Goal: Task Accomplishment & Management: Use online tool/utility

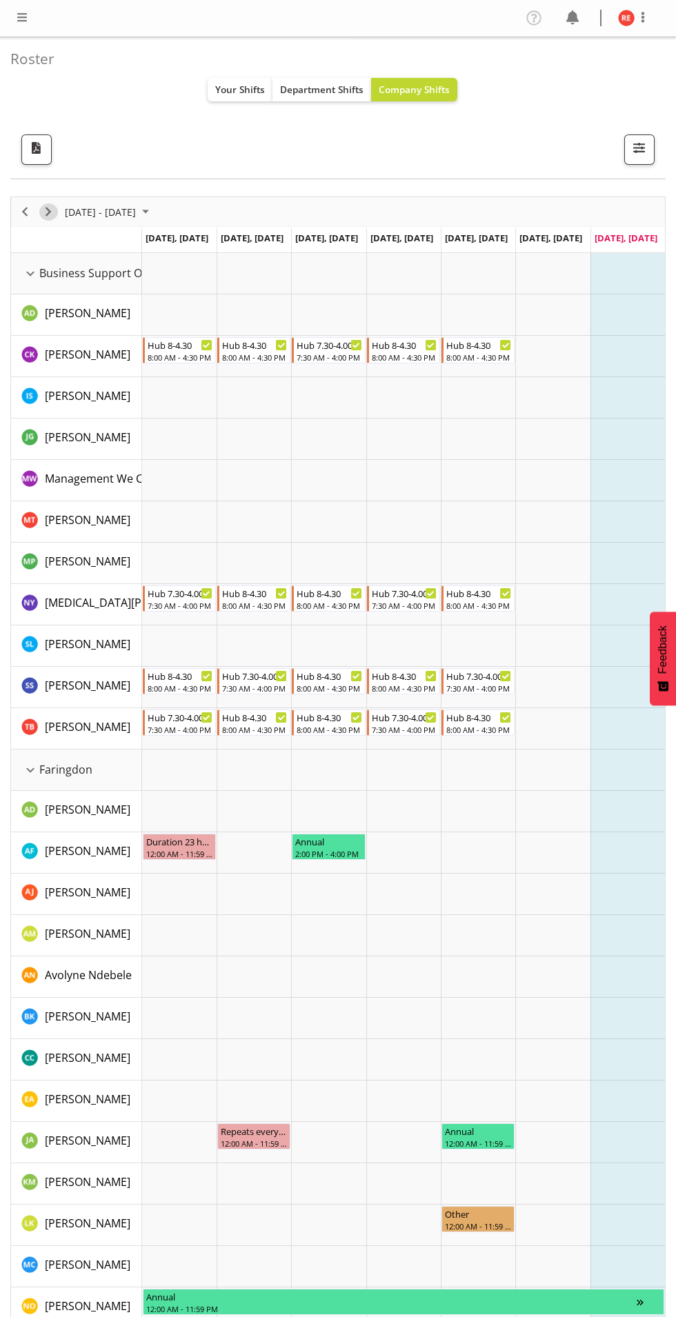
click at [54, 217] on span "Next" at bounding box center [48, 211] width 17 height 17
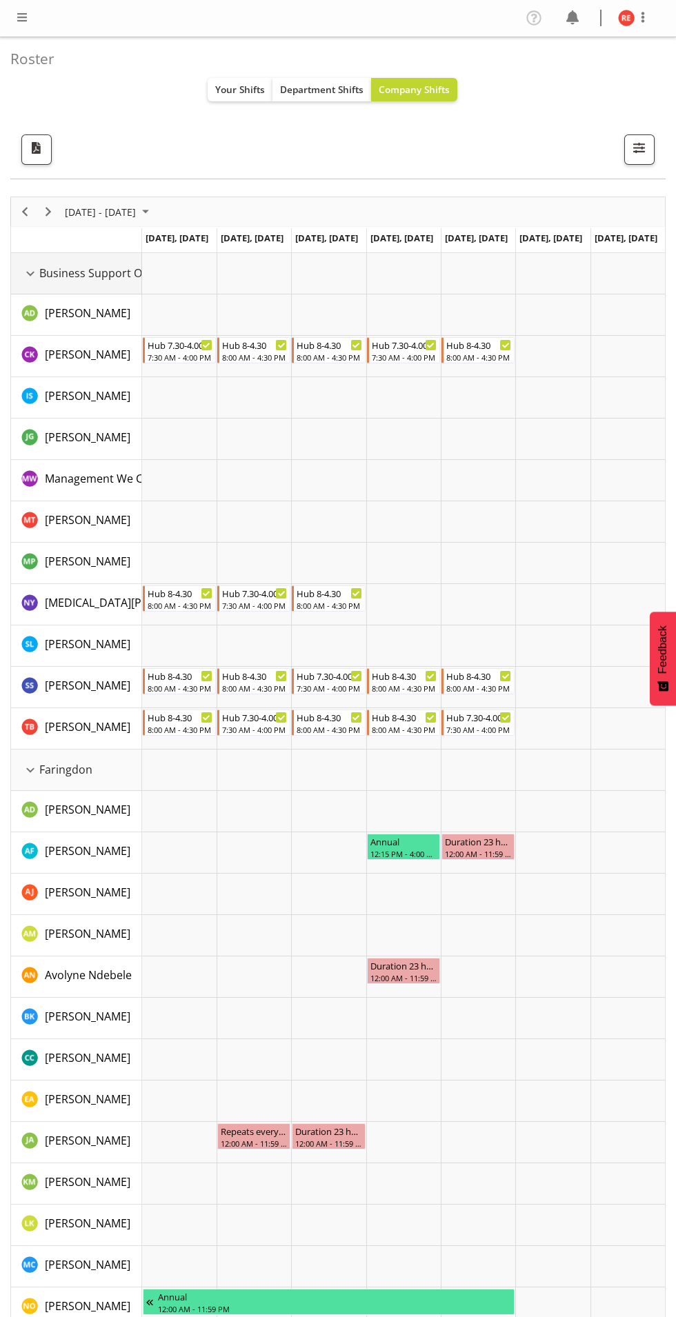
click at [39, 271] on div "Business Support Office resource" at bounding box center [30, 274] width 18 height 18
click at [30, 273] on div "Business Support Office resource" at bounding box center [30, 274] width 18 height 18
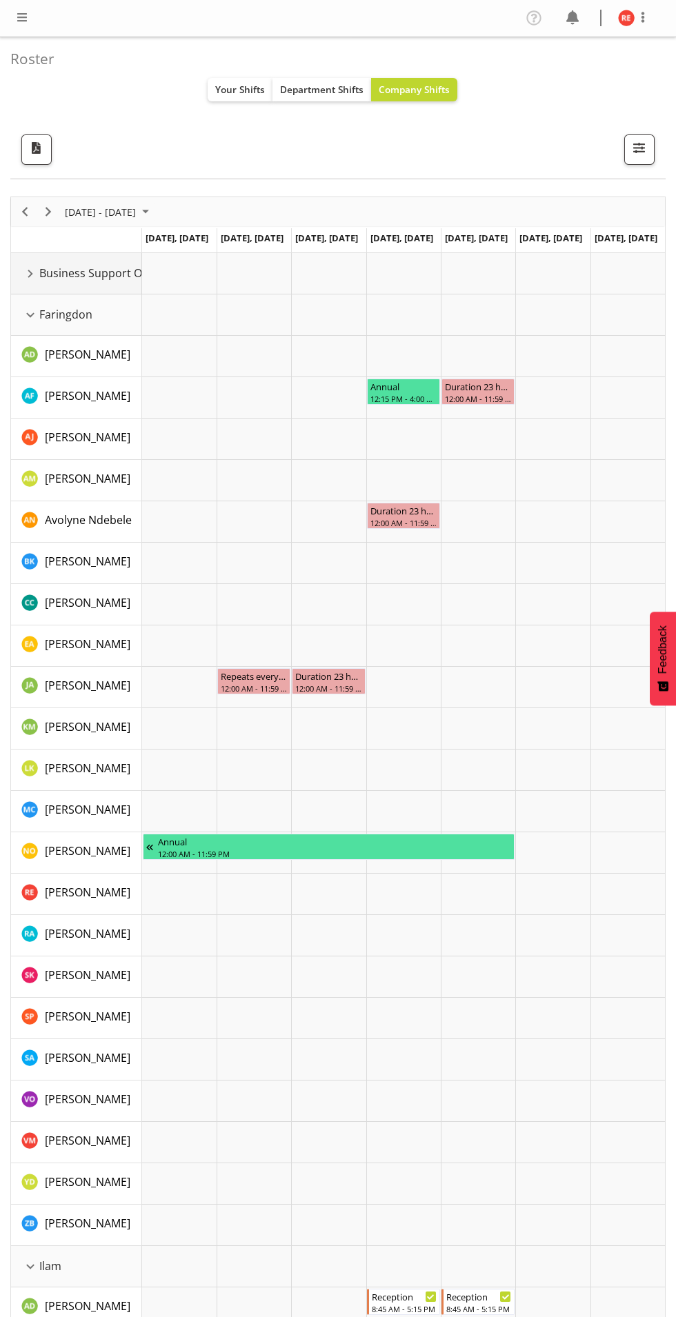
click at [38, 316] on div "Faringdon resource" at bounding box center [30, 315] width 18 height 18
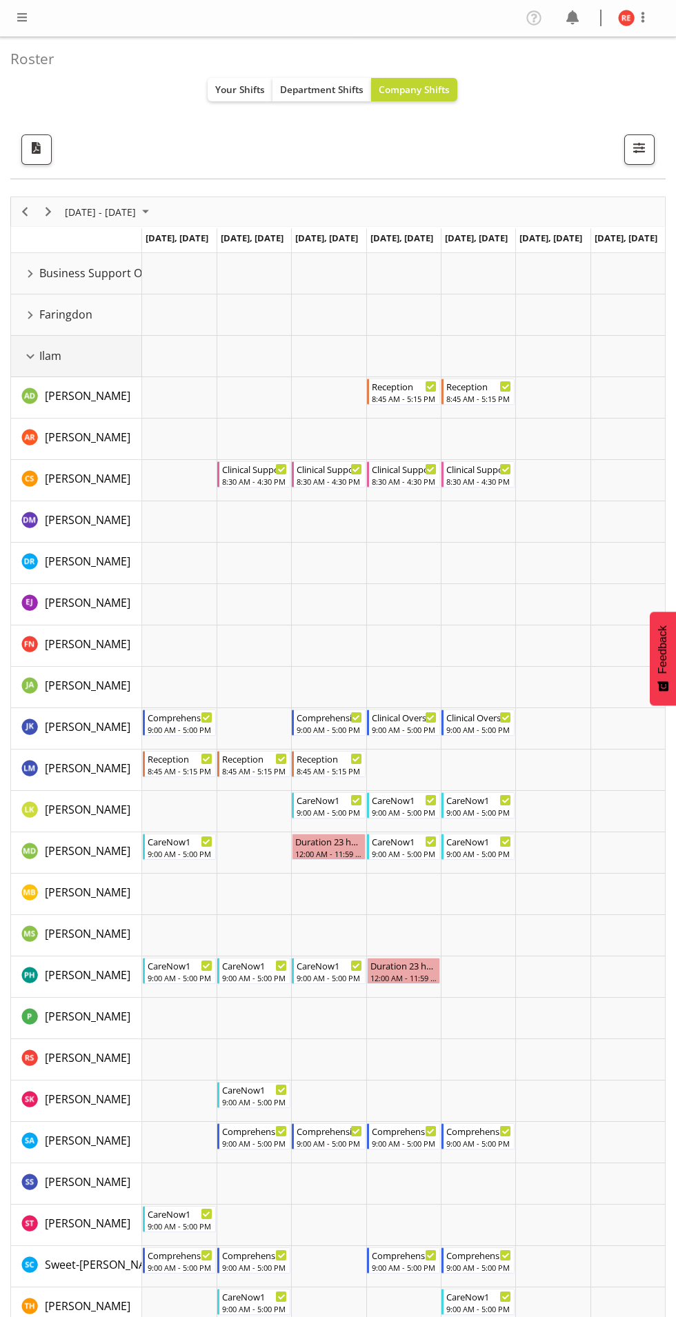
click at [29, 355] on div "Ilam resource" at bounding box center [30, 356] width 18 height 18
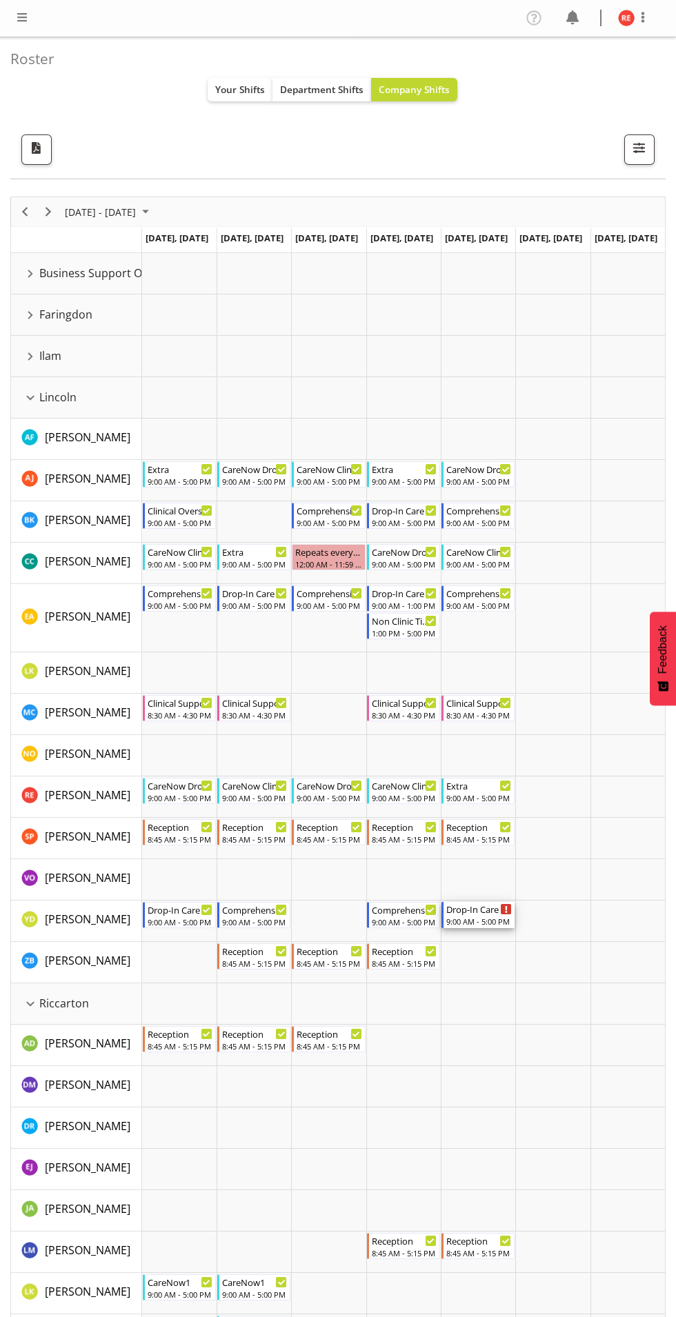
click at [505, 910] on icon "Timeline Week of August 31, 2025" at bounding box center [506, 909] width 2 height 7
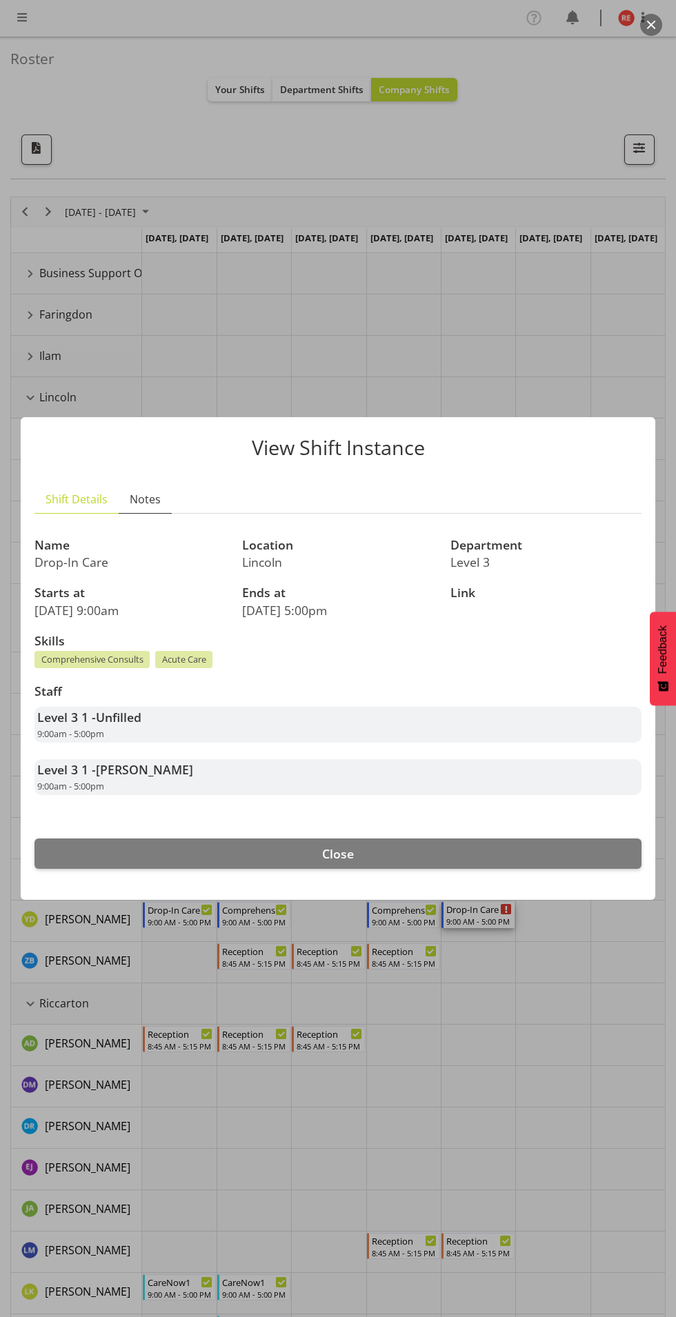
click at [152, 501] on span "Notes" at bounding box center [145, 499] width 31 height 17
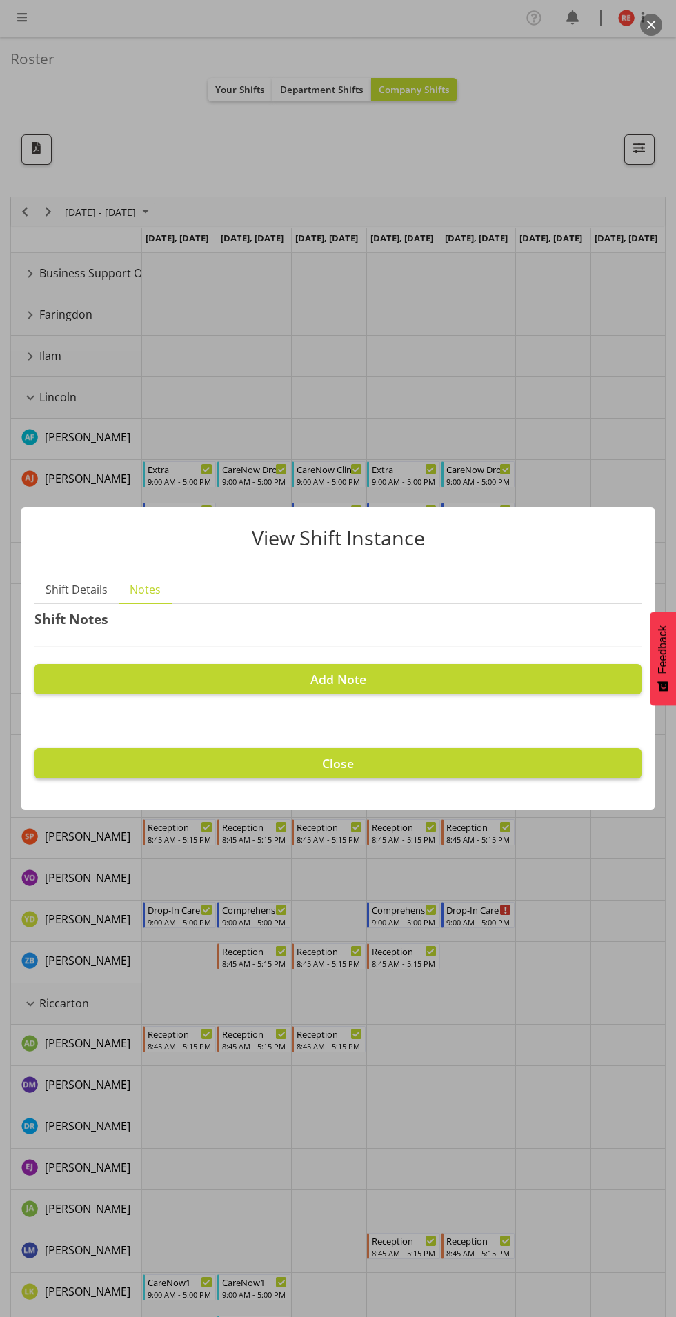
click at [530, 772] on button "Close" at bounding box center [337, 763] width 607 height 30
